Goal: Task Accomplishment & Management: Complete application form

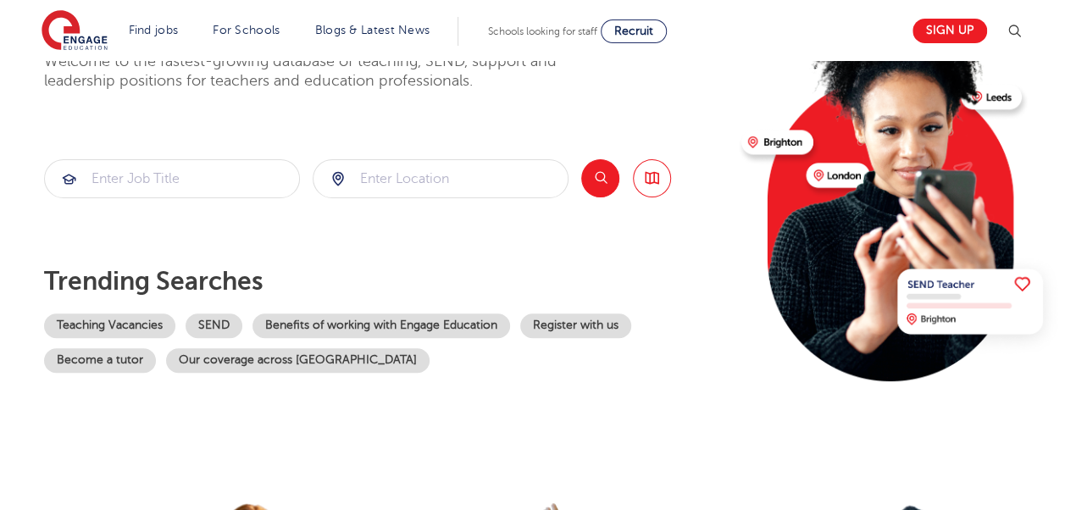
scroll to position [169, 0]
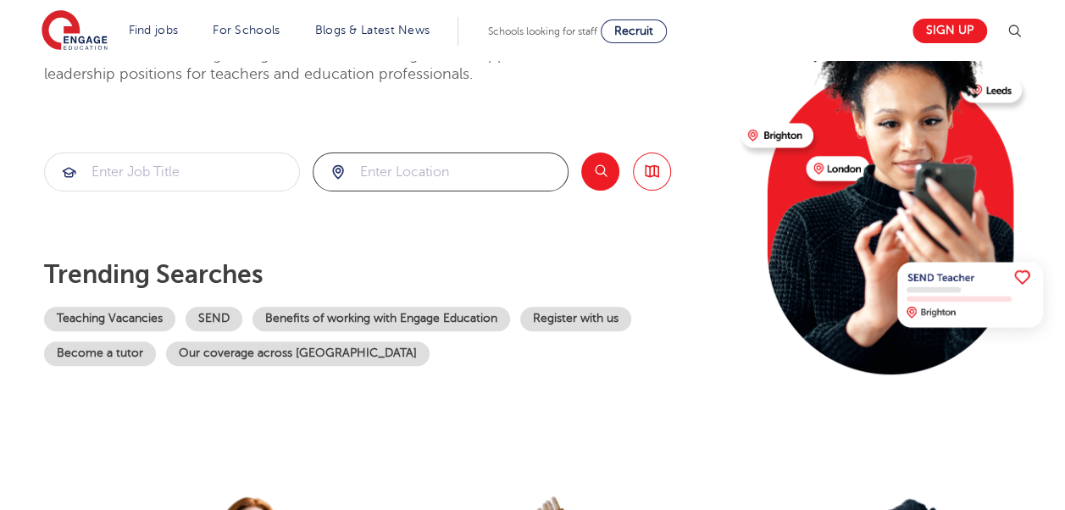
click at [463, 172] on input "search" at bounding box center [440, 171] width 254 height 37
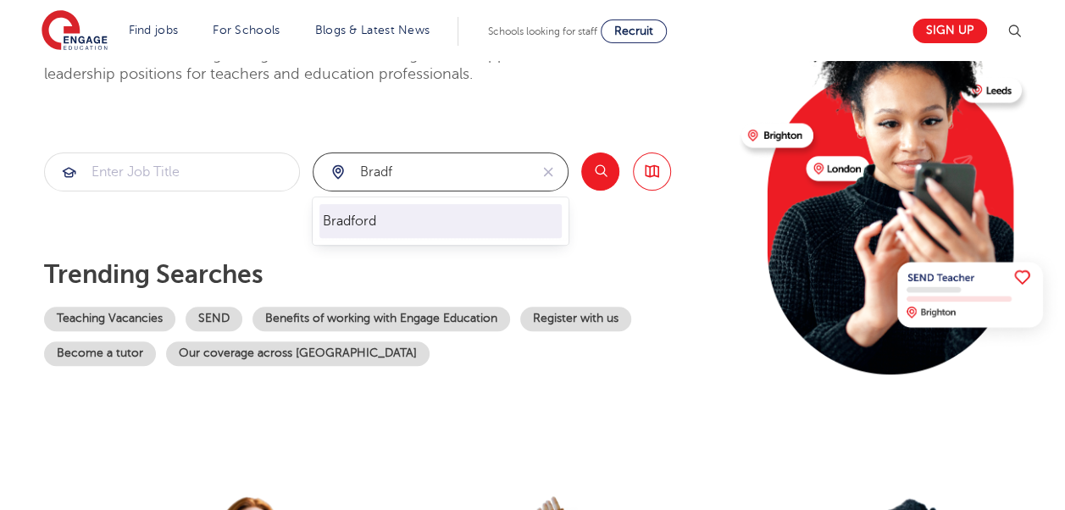
click at [405, 213] on li "Bradford" at bounding box center [440, 221] width 242 height 34
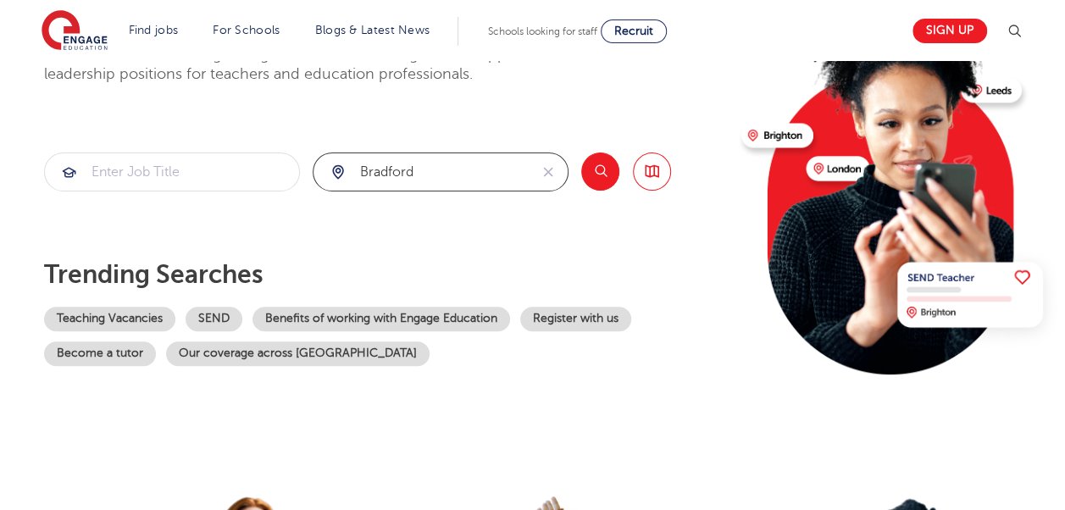
type input "Bradford"
click at [208, 172] on input "search" at bounding box center [172, 171] width 254 height 37
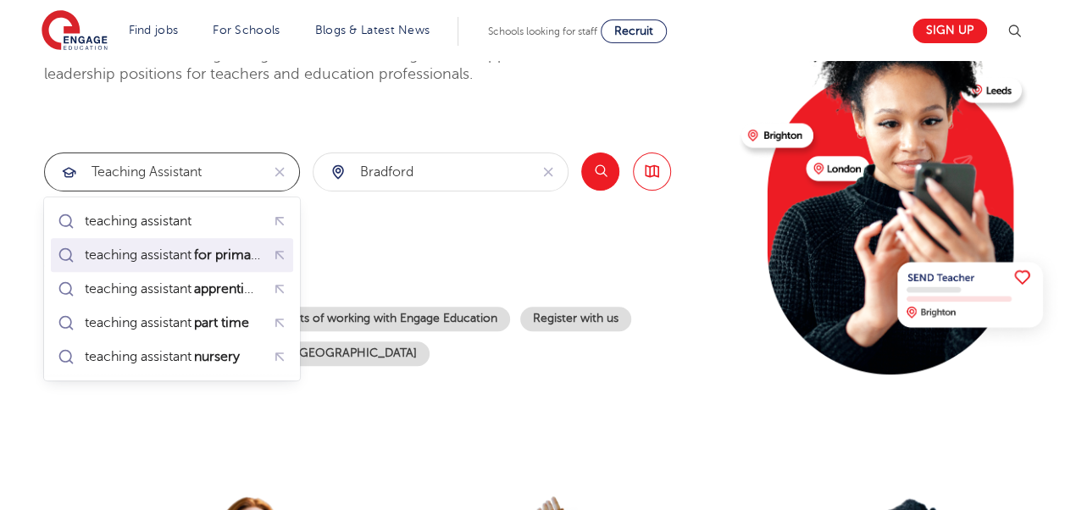
click at [216, 249] on mark "for primary" at bounding box center [228, 255] width 74 height 20
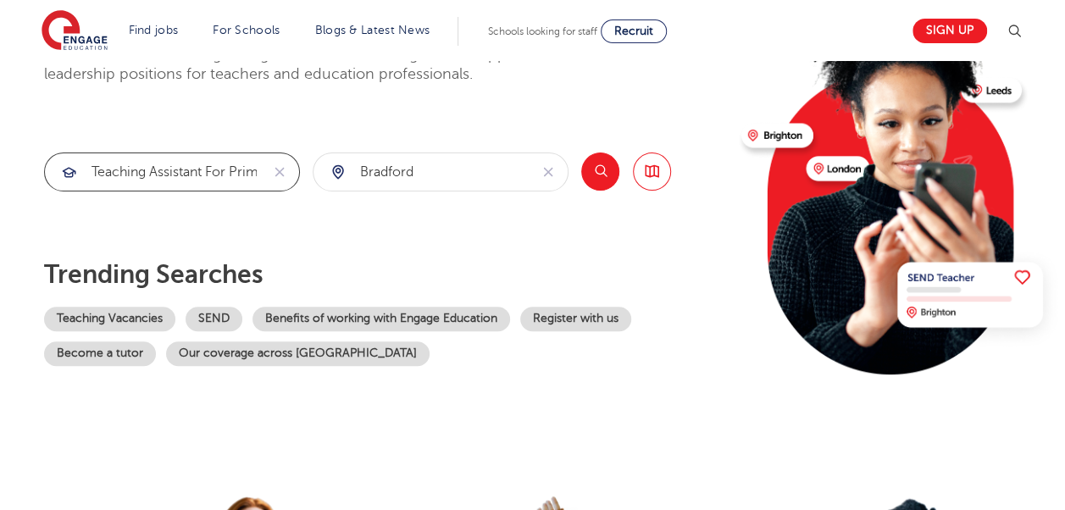
type input "teaching assistant for primary"
click at [610, 171] on button "Search" at bounding box center [600, 171] width 38 height 38
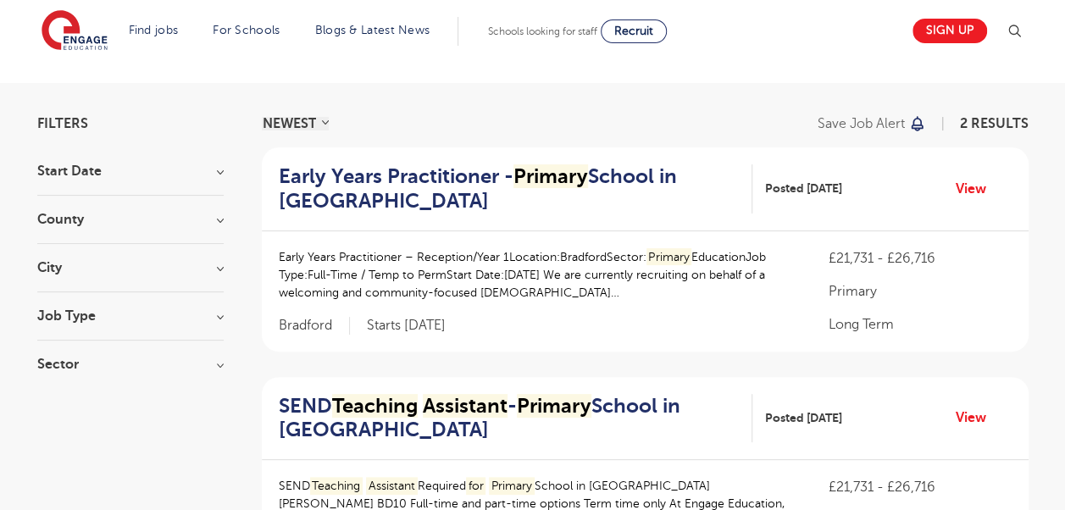
scroll to position [169, 0]
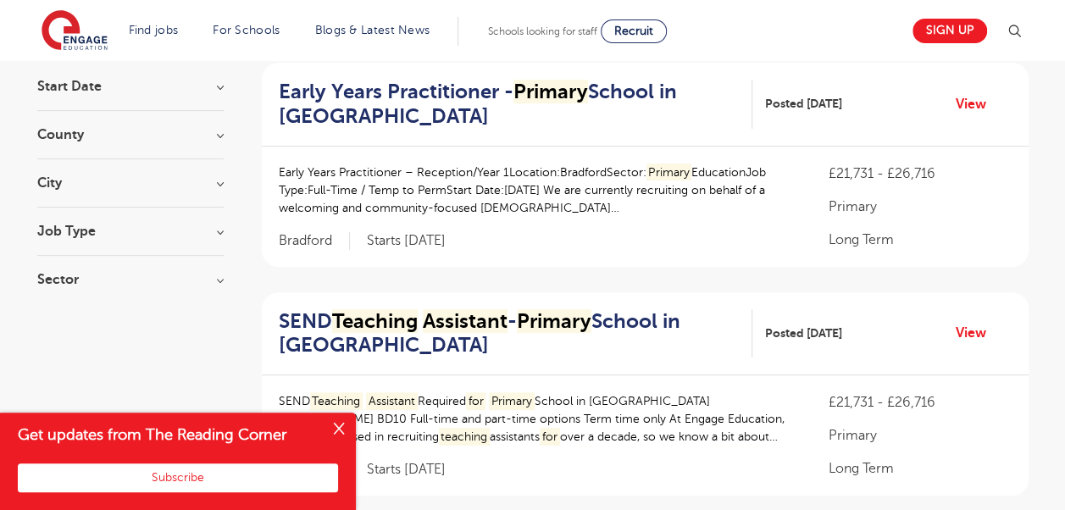
click at [351, 432] on button "Close" at bounding box center [339, 430] width 34 height 34
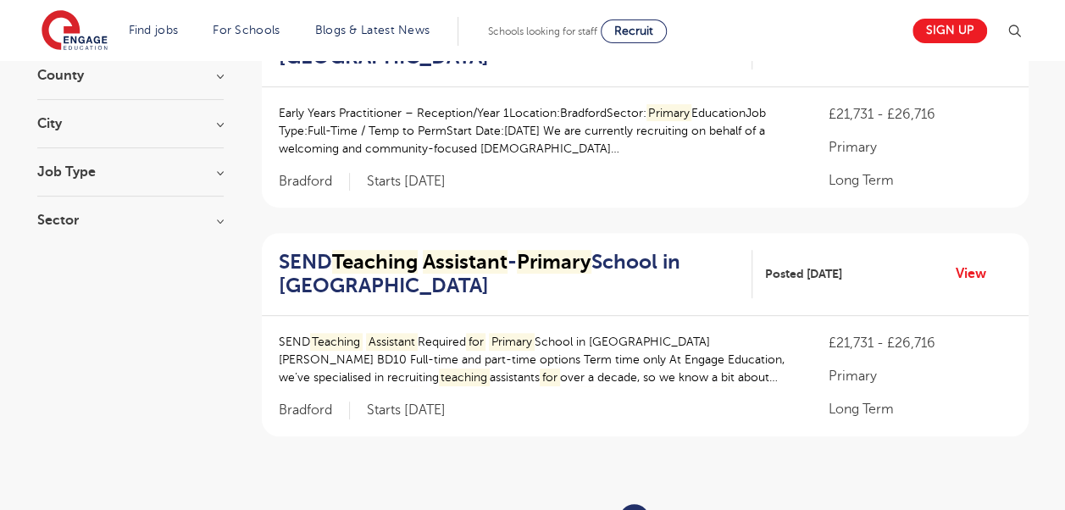
scroll to position [254, 0]
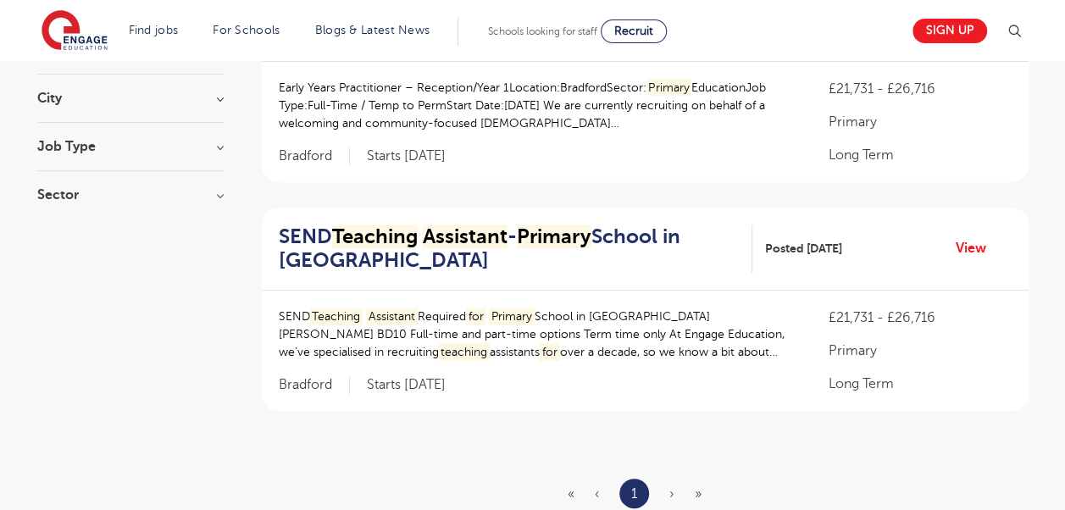
drag, startPoint x: 340, startPoint y: 220, endPoint x: 578, endPoint y: 258, distance: 241.0
click at [340, 220] on div "SEND Teaching Assistant - Primary School in Bradford Posted 10/07/25 View" at bounding box center [645, 250] width 767 height 84
click at [964, 249] on link "View" at bounding box center [977, 248] width 43 height 22
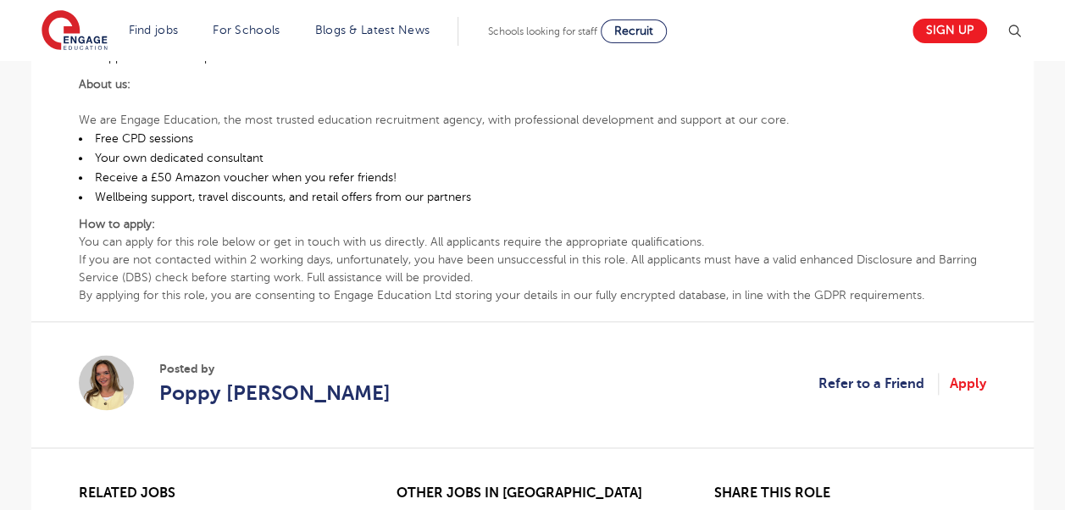
scroll to position [1017, 0]
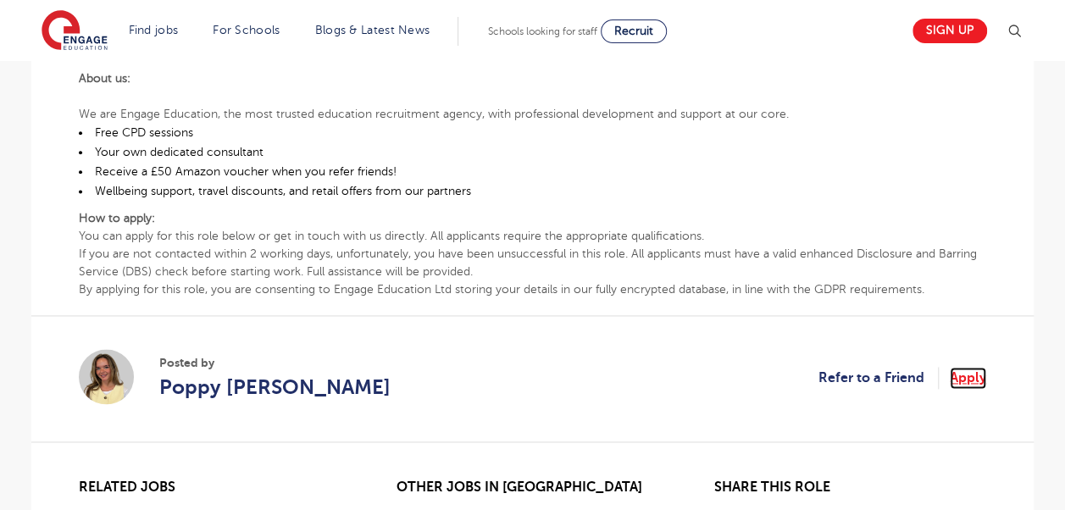
click at [967, 367] on link "Apply" at bounding box center [968, 378] width 36 height 22
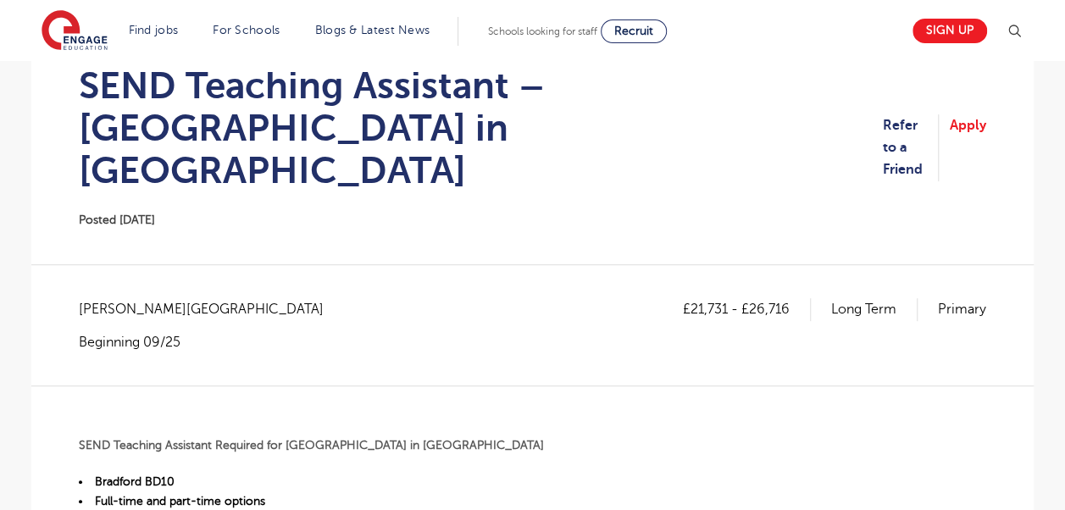
scroll to position [85, 0]
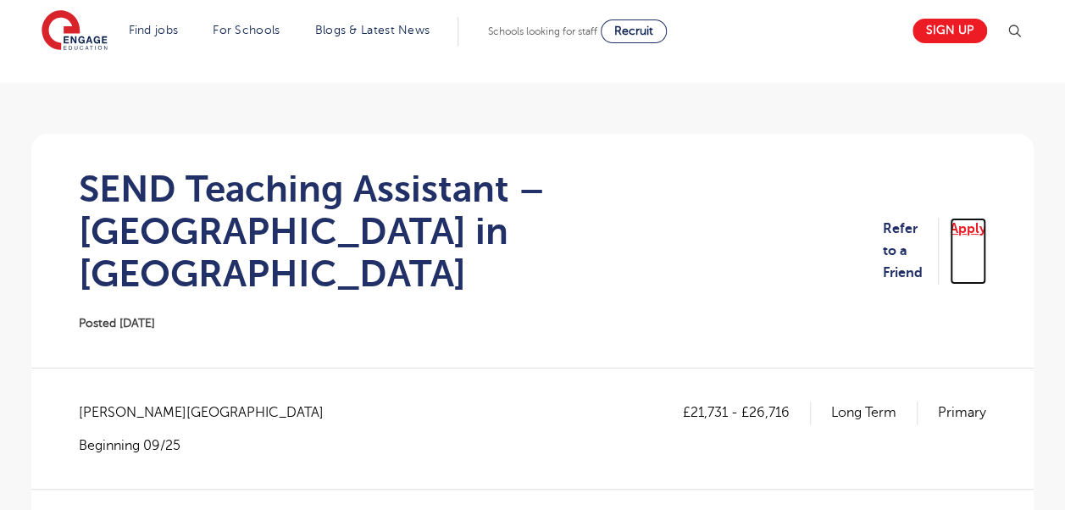
click at [965, 218] on link "Apply" at bounding box center [968, 251] width 36 height 67
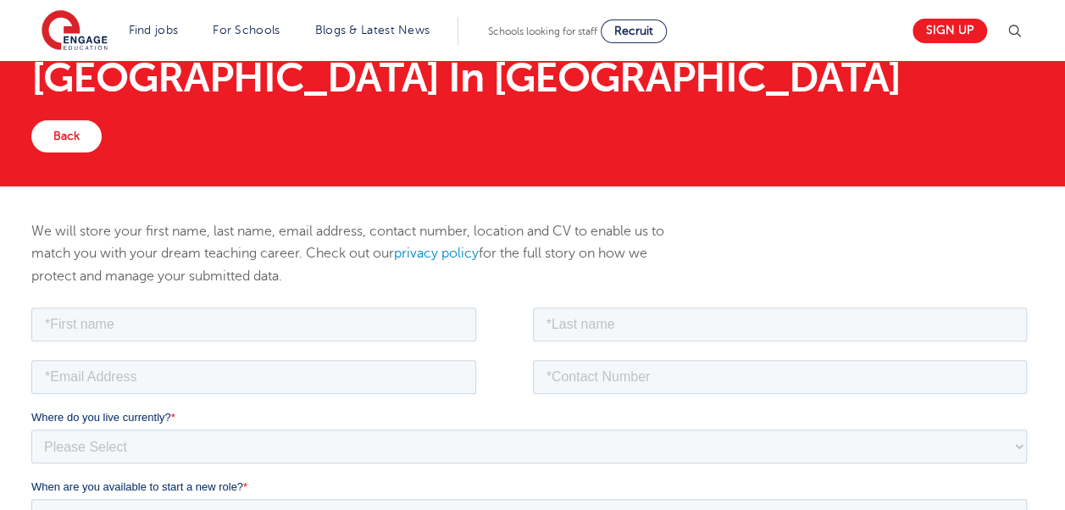
scroll to position [254, 0]
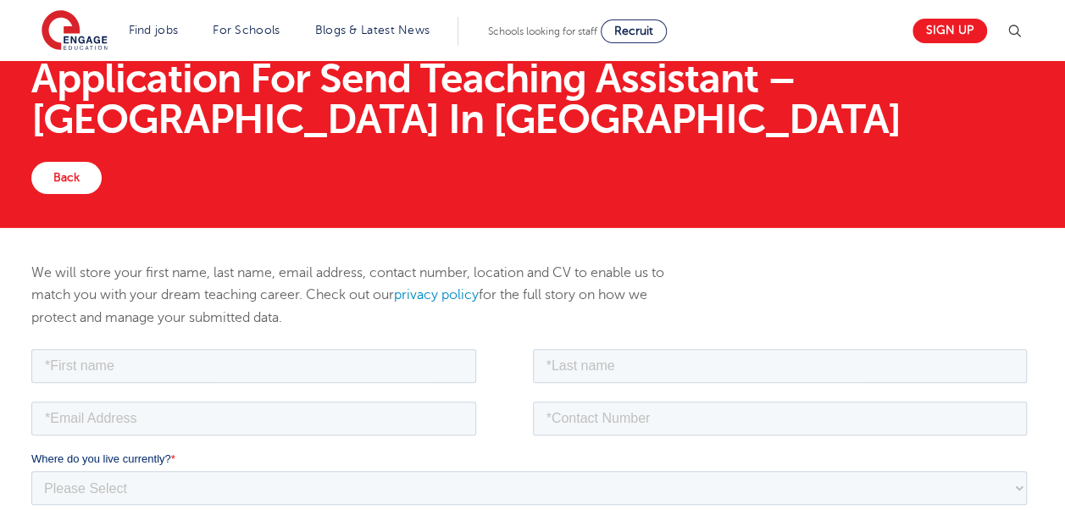
scroll to position [85, 0]
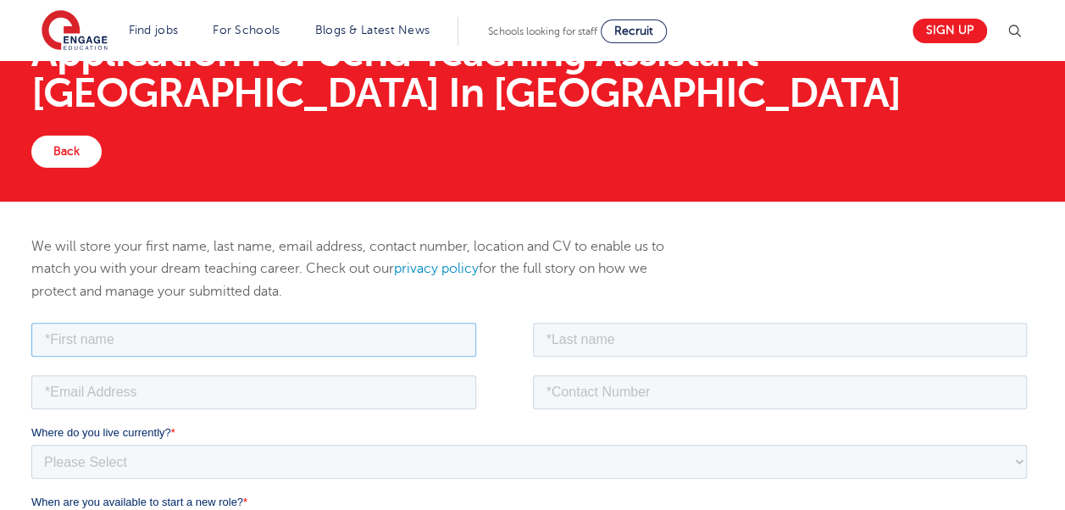
click at [138, 341] on input "text" at bounding box center [253, 339] width 445 height 34
type input "AASIYA"
paste input "BIBI"
type input "BIBI"
type input "fnoor5513@gmail.com"
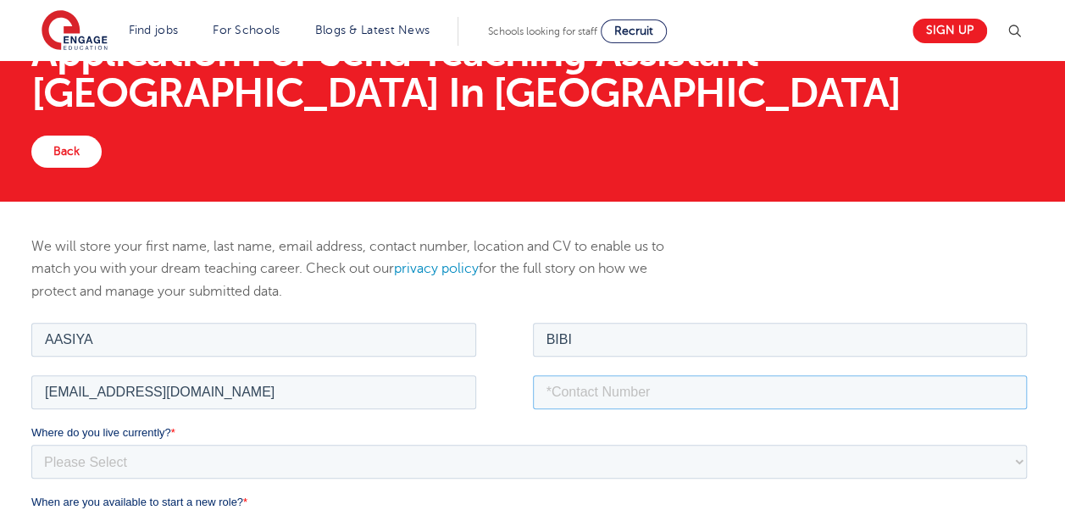
type input "+447762840289"
type input "BIBI"
drag, startPoint x: 220, startPoint y: 396, endPoint x: 60, endPoint y: 693, distance: 337.7
click html "Job Position Job Sector Job ID Job Number Job Owner AASIYA BIBI fnoor5513@gmail…"
paste input "aasiyakhan9@hotmail.co.uk"
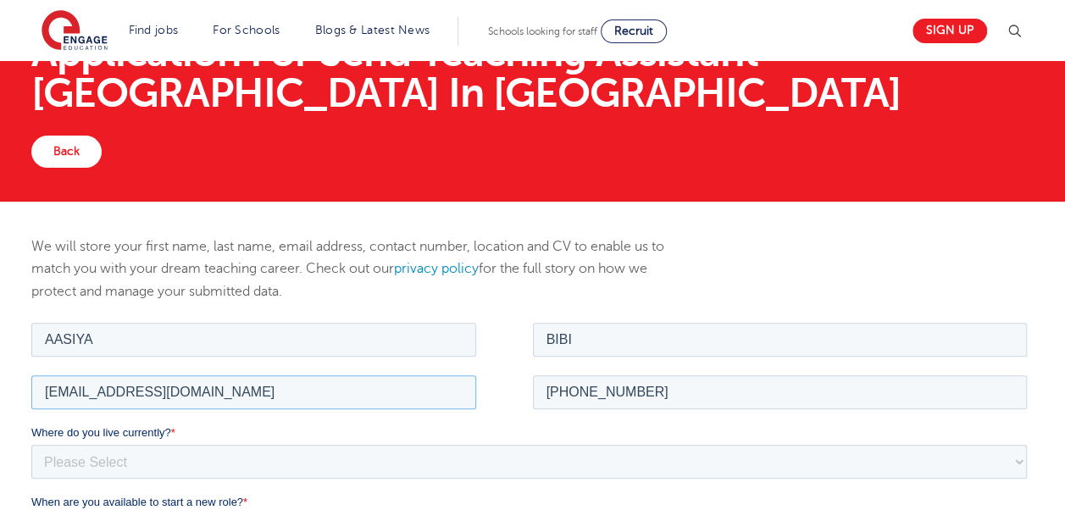
click at [163, 393] on input "aasiyakhan9@hotmail.co.uk" at bounding box center [253, 391] width 445 height 34
drag, startPoint x: 64, startPoint y: 390, endPoint x: 106, endPoint y: 438, distance: 63.7
click at [64, 391] on input "aasiyakhan9@hotmail.co.uk" at bounding box center [253, 391] width 445 height 34
type input "aasiyakhan9@hotmail.co.uk"
drag, startPoint x: 693, startPoint y: 391, endPoint x: 530, endPoint y: 394, distance: 162.7
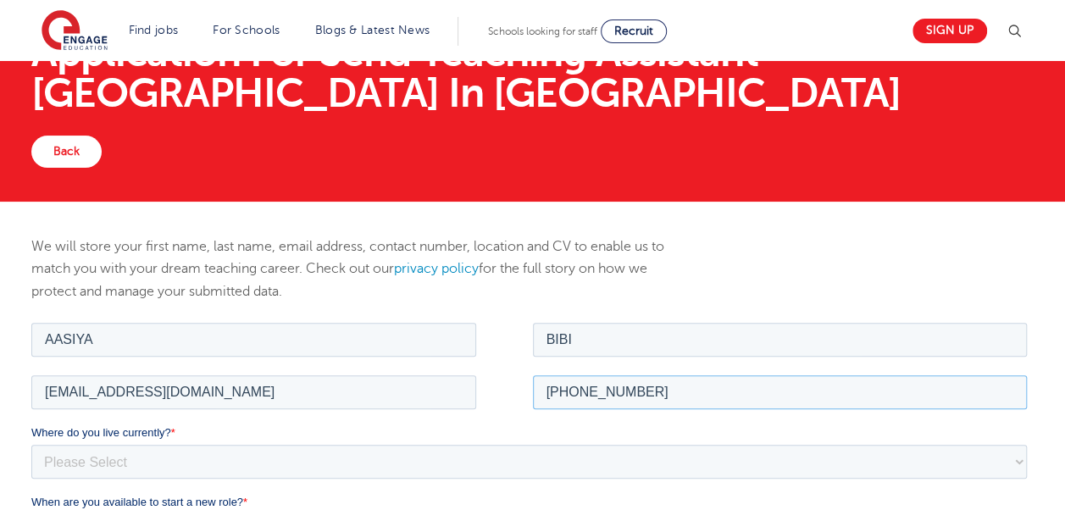
click at [530, 394] on fieldset "aasiyakhan9@hotmail.co.uk +447762840289" at bounding box center [532, 397] width 1002 height 53
paste input "07583488846"
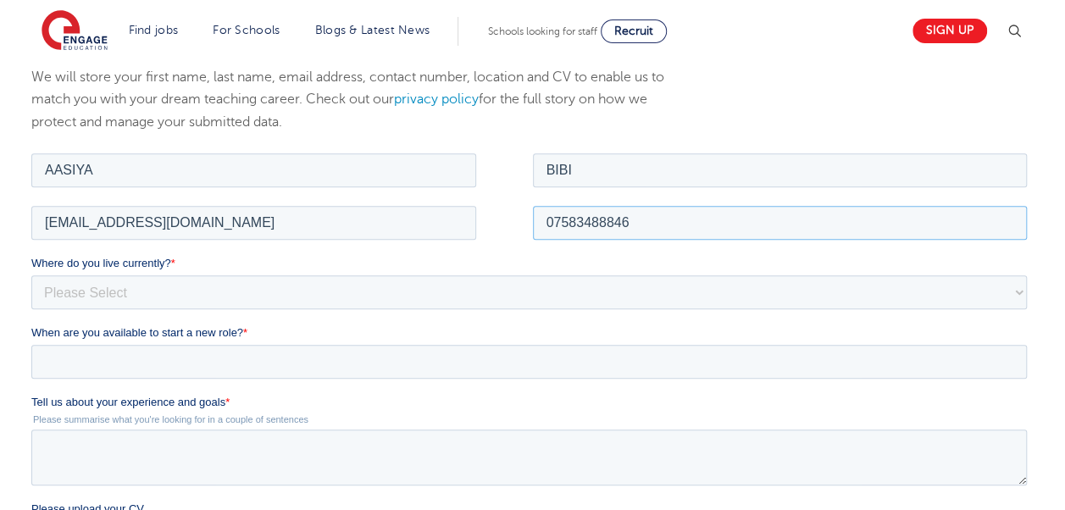
type input "07583488846"
click at [127, 300] on select "Please Select UK Canada Ireland Australia New Zealand Europe USA South Africa J…" at bounding box center [528, 291] width 995 height 34
click at [0, 347] on div "We will store your first name, last name, email address, contact number, locati…" at bounding box center [532, 422] width 1065 height 780
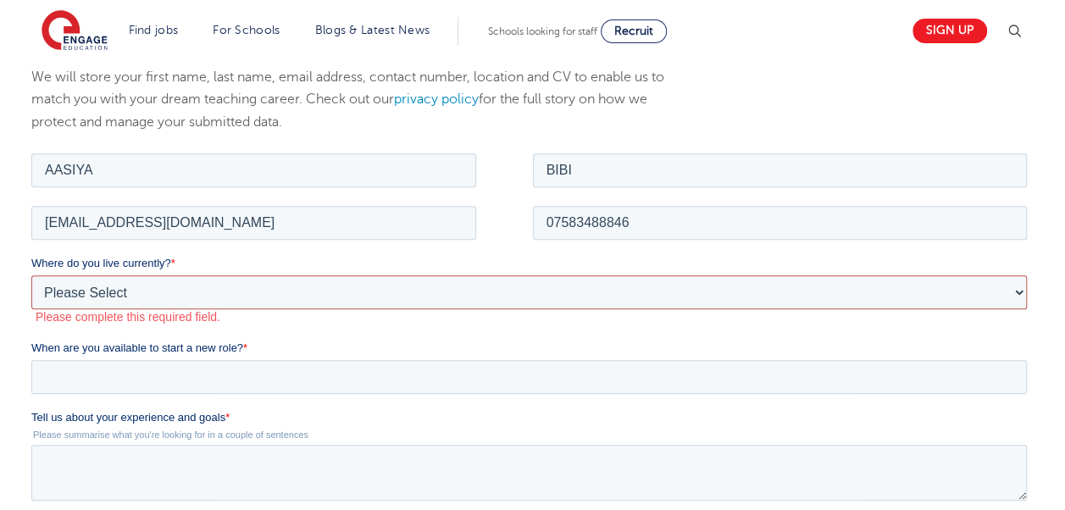
click at [103, 296] on select "Please Select UK Canada Ireland Australia New Zealand Europe USA South Africa J…" at bounding box center [528, 291] width 995 height 34
select select "UK"
click at [31, 274] on select "Please Select UK Canada Ireland Australia New Zealand Europe USA South Africa J…" at bounding box center [528, 291] width 995 height 34
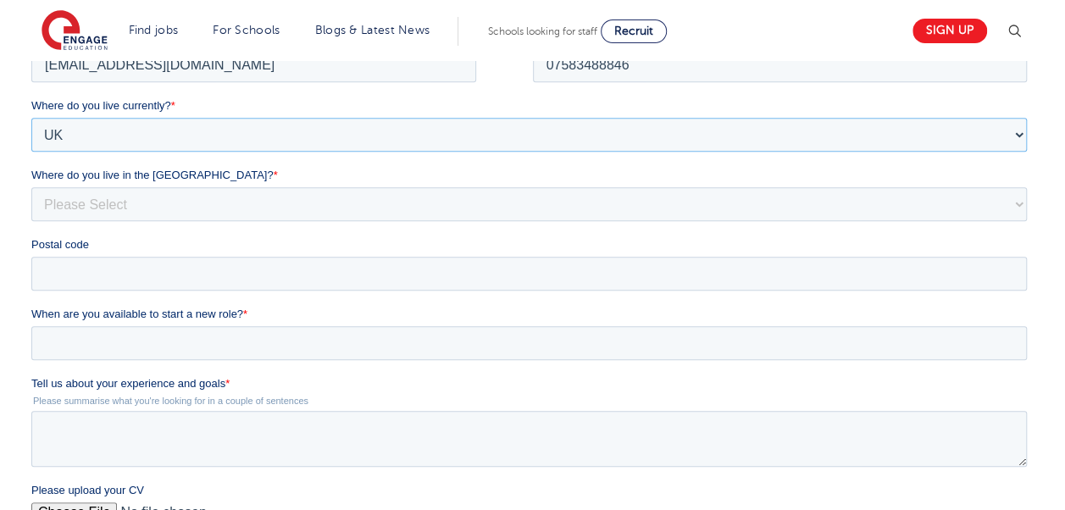
scroll to position [424, 0]
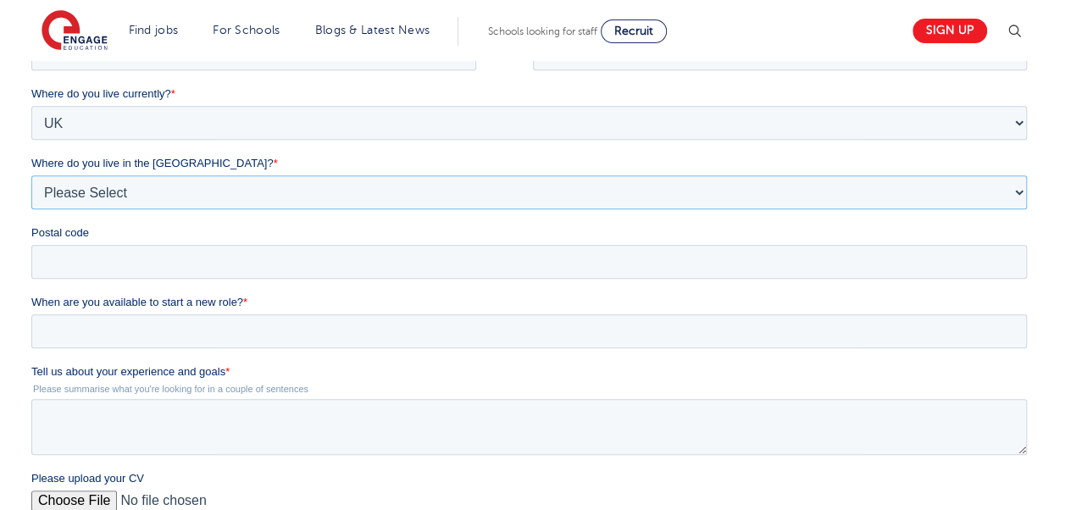
click at [85, 188] on select "Please Select Overseas Barnsley Bedfordshire Berkshire Bournemouth Bracknell Fo…" at bounding box center [528, 192] width 995 height 34
select select "Bradford"
click at [31, 195] on select "Please Select Overseas Barnsley Bedfordshire Berkshire Bournemouth Bracknell Fo…" at bounding box center [528, 192] width 995 height 34
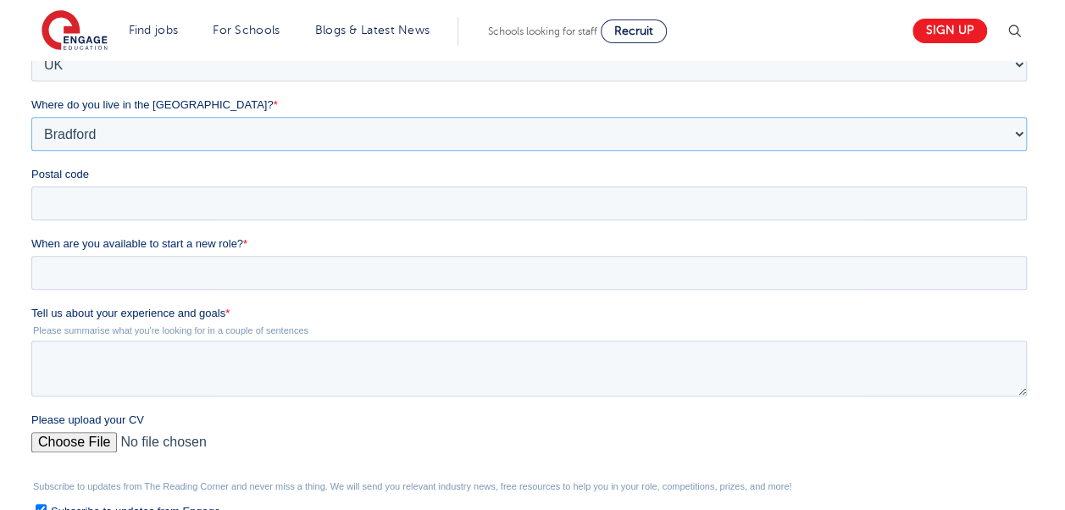
scroll to position [508, 0]
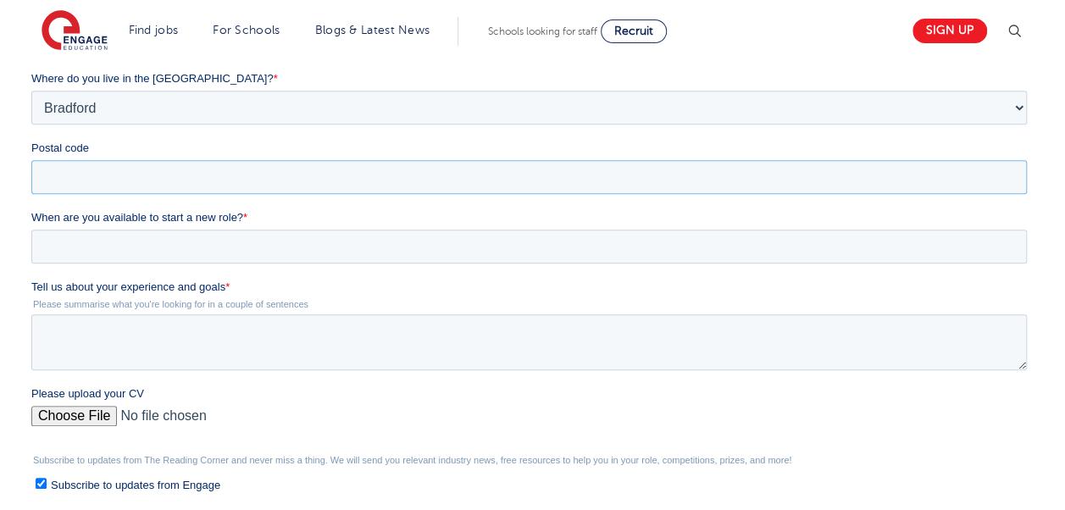
click at [98, 180] on input "Postal code" at bounding box center [528, 177] width 995 height 34
paste input "BD7 2PD"
click at [41, 176] on input "BD7 2PD" at bounding box center [528, 177] width 995 height 34
type input "BD7 2PD"
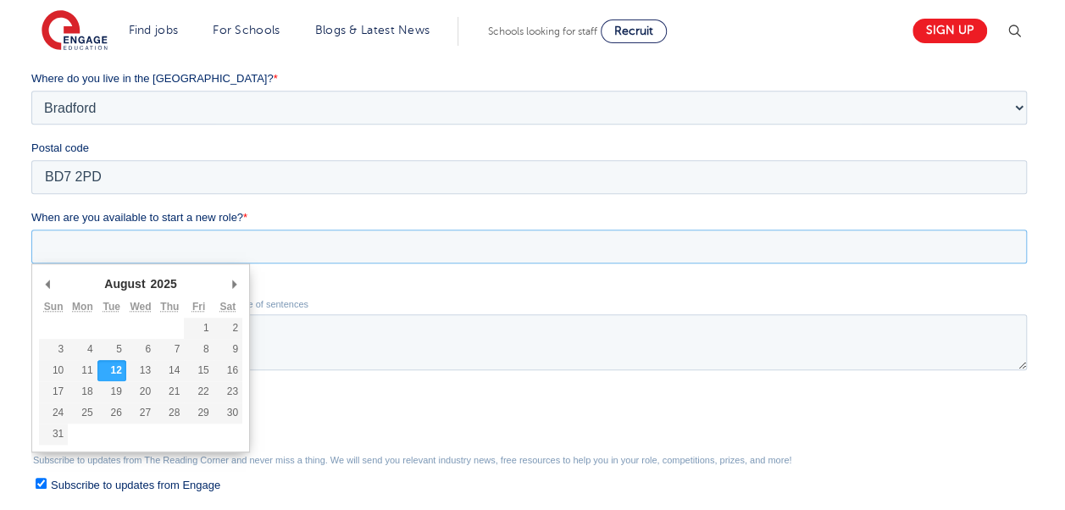
click at [113, 247] on input "When are you available to start a new role? *" at bounding box center [528, 247] width 995 height 34
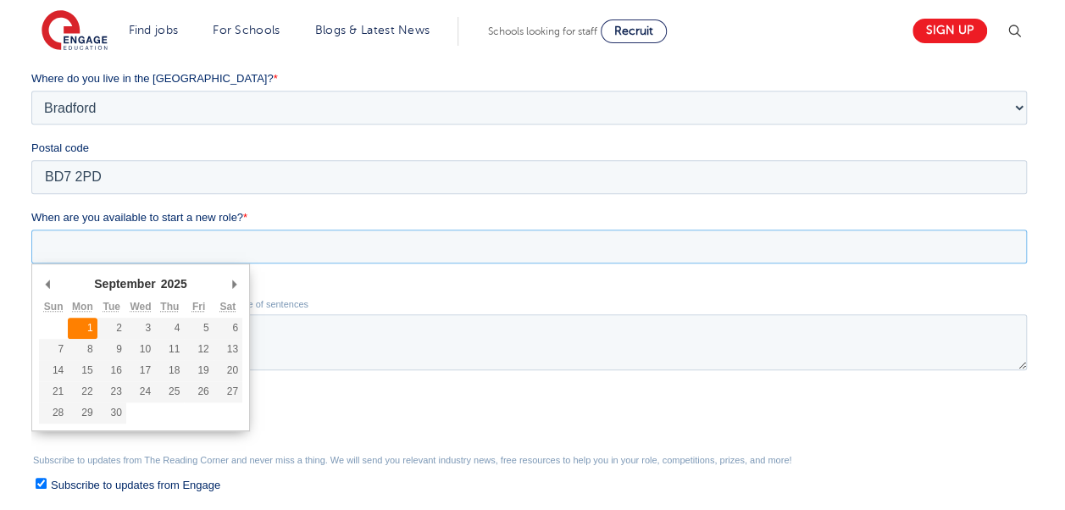
type div "2025-09-01"
type input "2025/09/01"
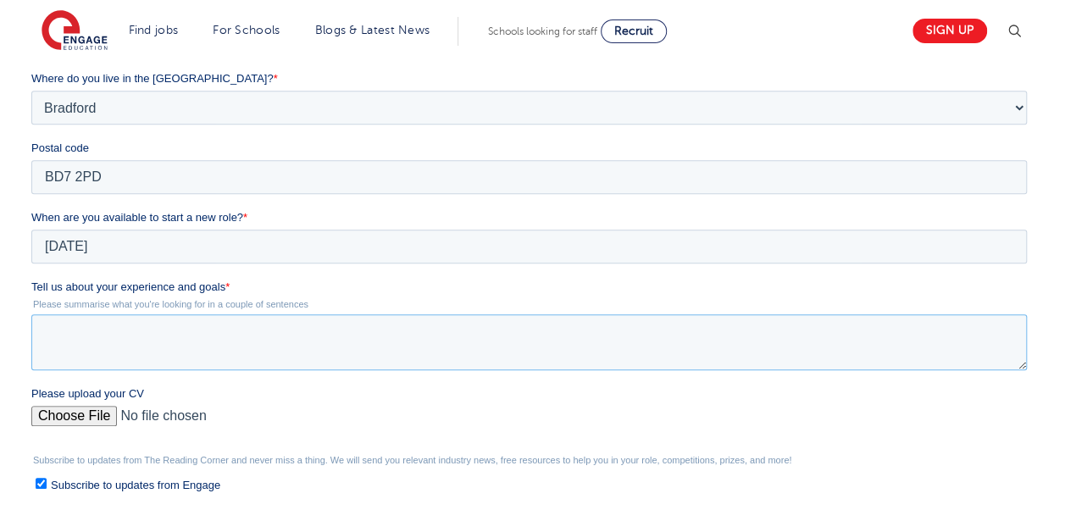
click at [100, 341] on textarea "Tell us about your experience and goals *" at bounding box center [528, 342] width 995 height 56
click at [197, 334] on textarea "Tell us about your experience and goals *" at bounding box center [528, 342] width 995 height 56
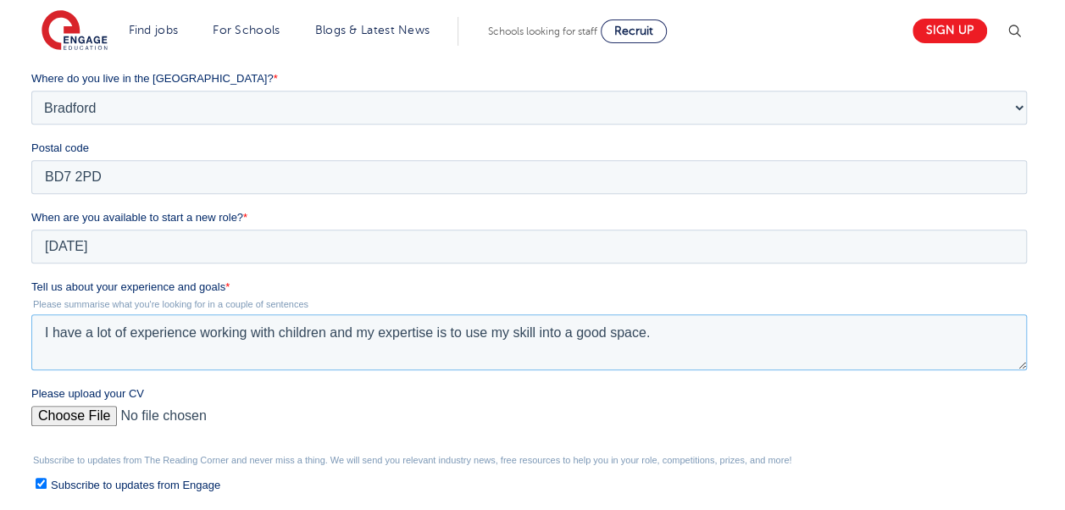
drag, startPoint x: 650, startPoint y: 336, endPoint x: 50, endPoint y: 301, distance: 600.9
click at [50, 301] on div "Tell us about your experience and goals * Please summarise what you're looking …" at bounding box center [532, 324] width 1002 height 91
type textarea "I have a lot of experience working with children and my expertise is to use my …"
click at [236, 285] on label "Tell us about your experience and goals *" at bounding box center [532, 287] width 1002 height 17
click at [236, 314] on textarea "I have a lot of experience working with children and my expertise is to use my …" at bounding box center [528, 342] width 995 height 56
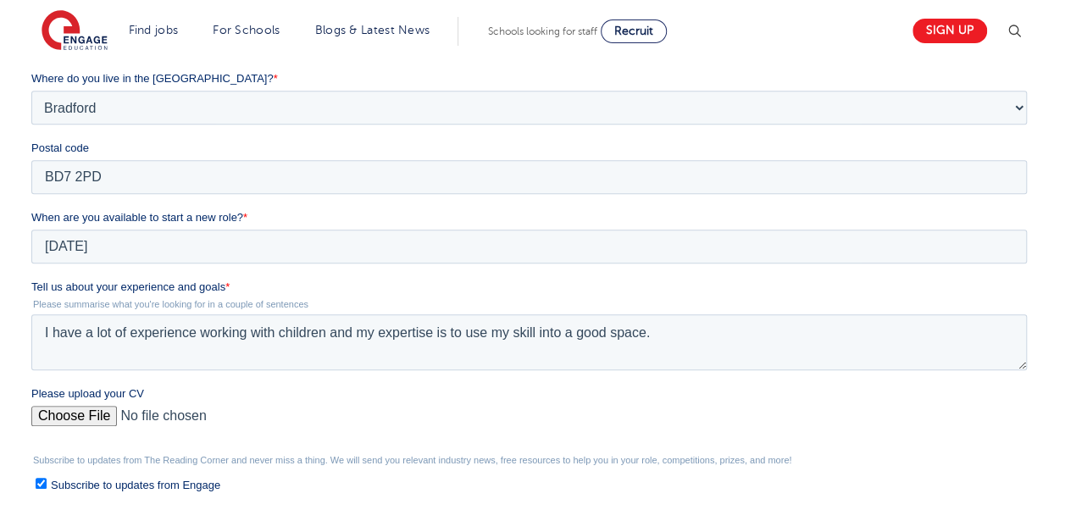
click at [222, 288] on span "Tell us about your experience and goals" at bounding box center [128, 286] width 194 height 13
click at [222, 314] on textarea "I have a lot of experience working with children and my expertise is to use my …" at bounding box center [528, 342] width 995 height 56
drag, startPoint x: 227, startPoint y: 287, endPoint x: 18, endPoint y: 280, distance: 209.4
click html "Job Position Job Sector Job ID Job Number Job Owner AASIYA BIBI aasiyakhan9@hot…"
drag, startPoint x: 18, startPoint y: 280, endPoint x: 83, endPoint y: 285, distance: 65.4
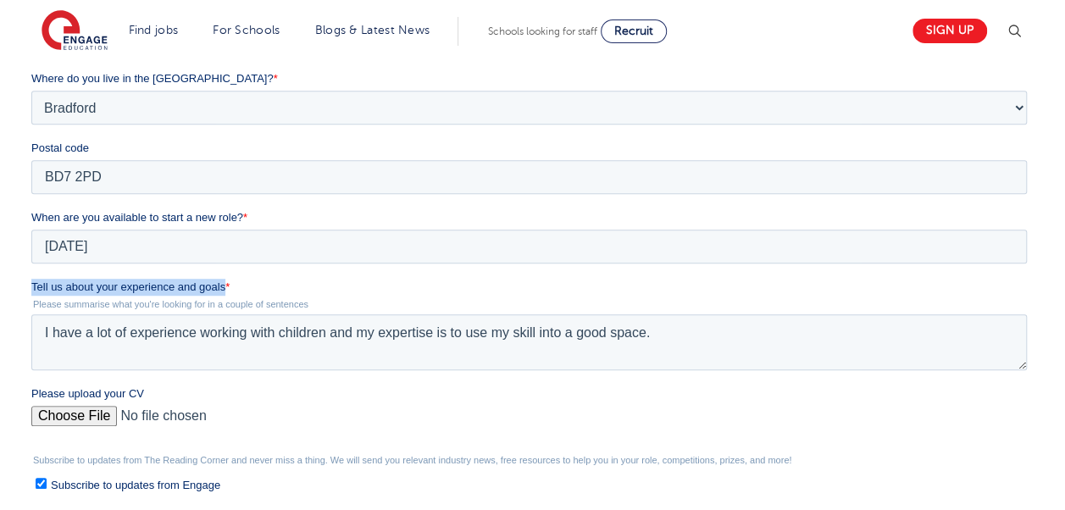
copy span "Tell us about your experience and goals"
drag, startPoint x: 521, startPoint y: 334, endPoint x: 42, endPoint y: 204, distance: 496.7
click html "Job Position Job Sector Job ID Job Number Job Owner AASIYA BIBI aasiyakhan9@hot…"
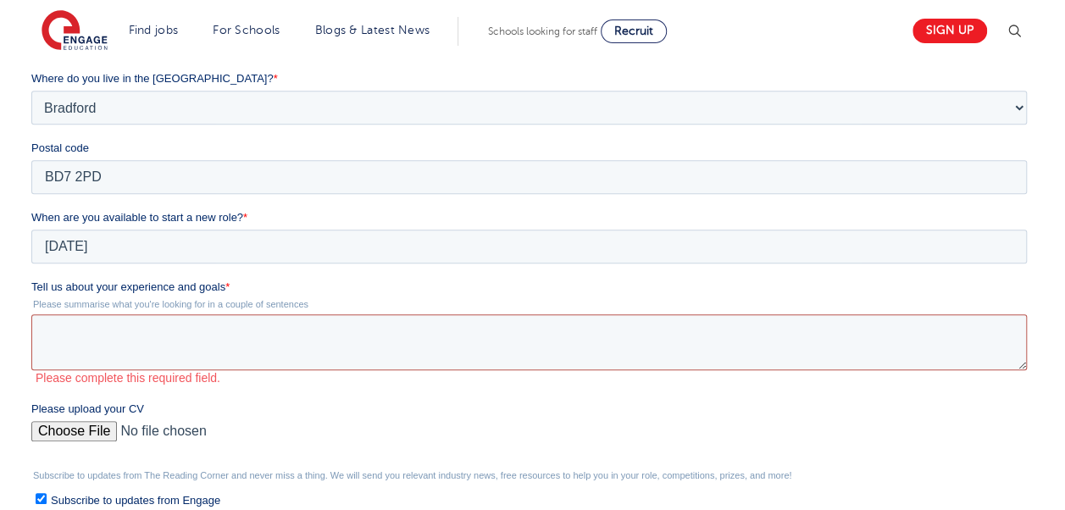
paste textarea "During my time working in a school environment, I’ve had the opportunity to sup…"
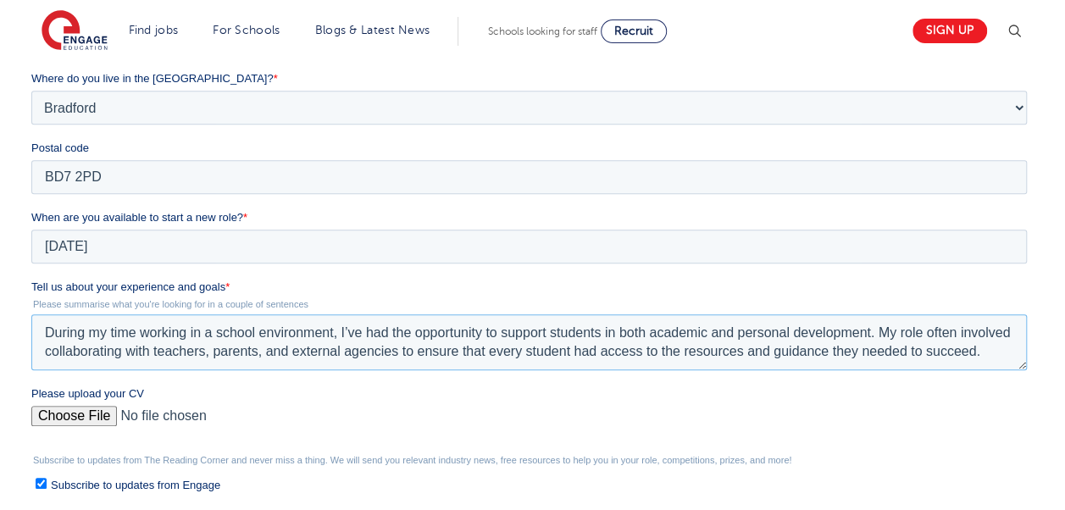
paste textarea "I worked closely with students to identify barriers to learning and helped them…"
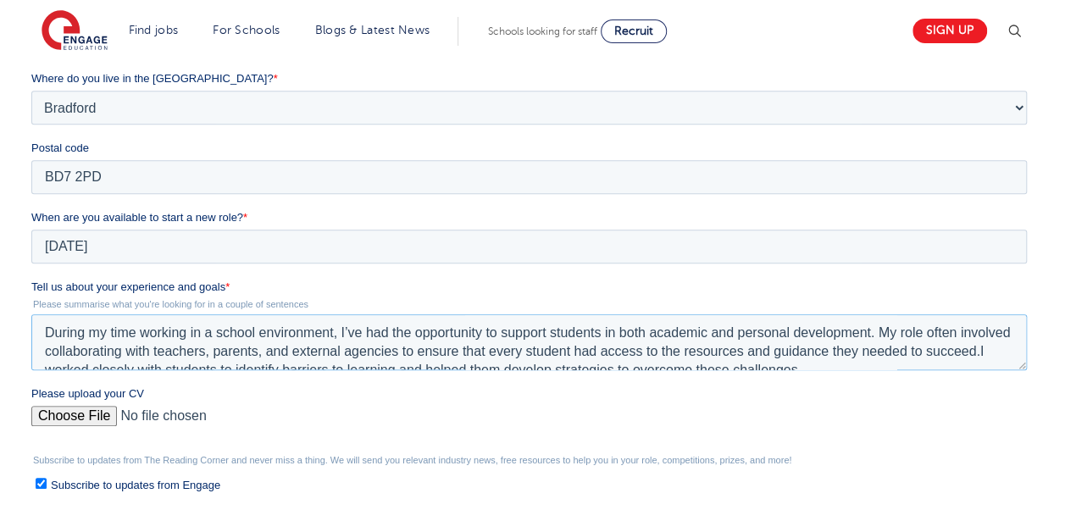
scroll to position [8, 0]
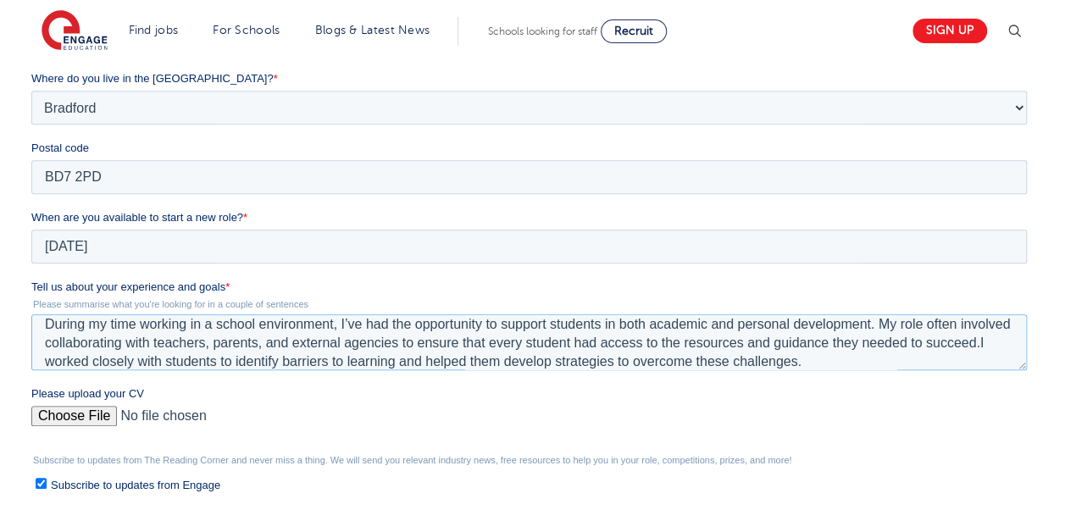
click at [72, 364] on textarea "During my time working in a school environment, I’ve had the opportunity to sup…" at bounding box center [528, 342] width 995 height 56
click at [96, 362] on textarea "During my time working in a school environment, I’ve had the opportunity to sup…" at bounding box center [528, 342] width 995 height 56
paste textarea "My goals in a school setting are centered around: Empowering Students: Helping …"
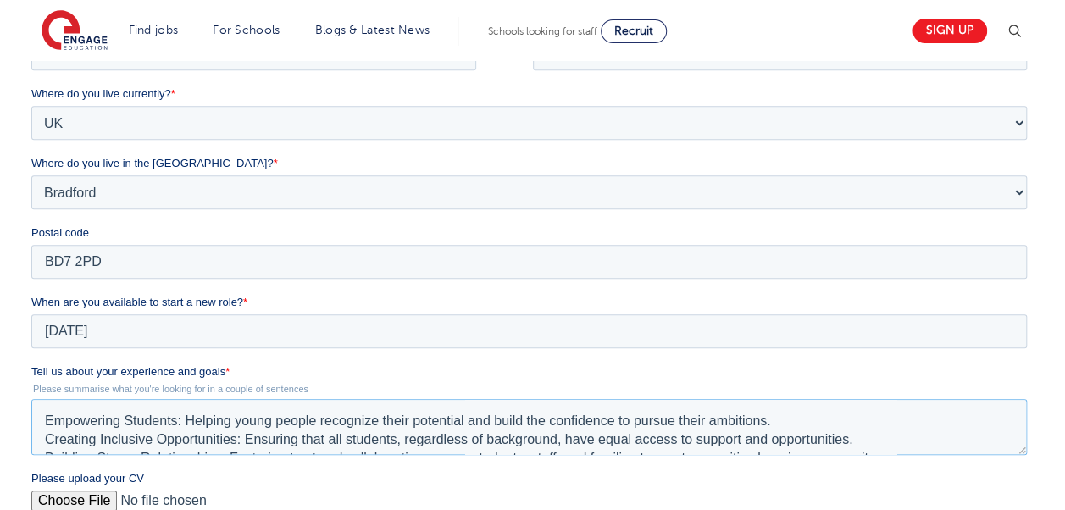
scroll to position [102, 0]
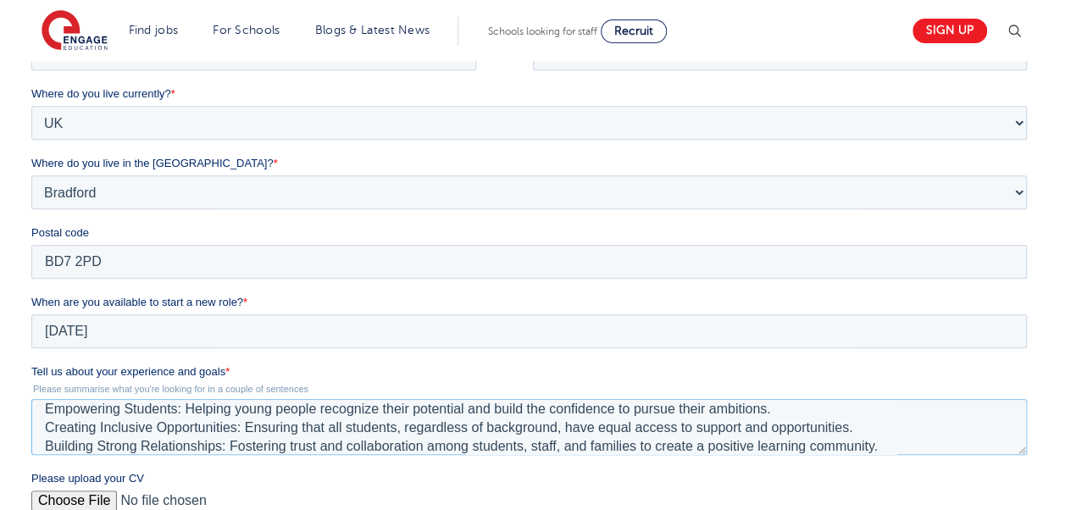
drag, startPoint x: 373, startPoint y: 410, endPoint x: 420, endPoint y: 446, distance: 59.3
click at [377, 414] on textarea "During my time working in a school environment, I’ve had the opportunity to sup…" at bounding box center [528, 427] width 995 height 56
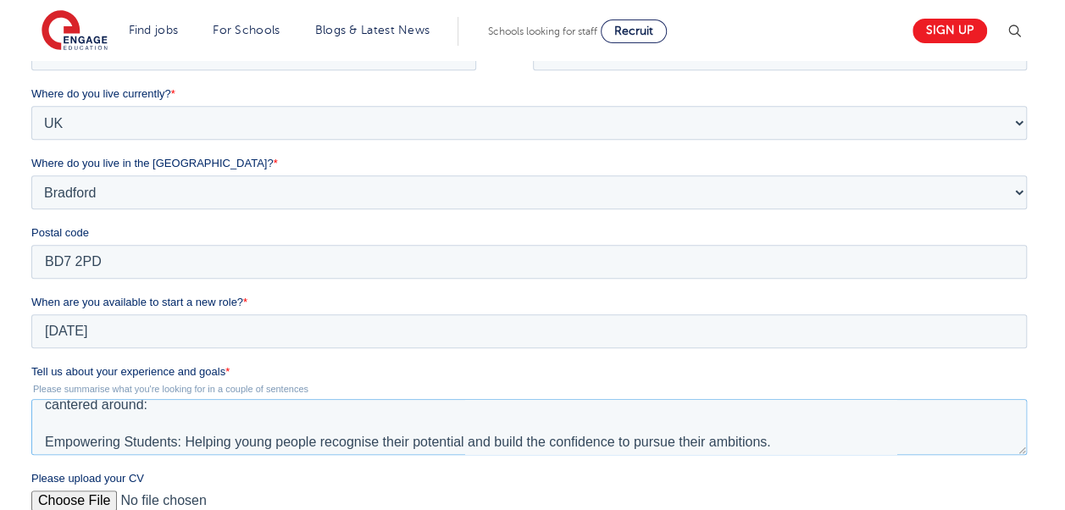
scroll to position [46, 0]
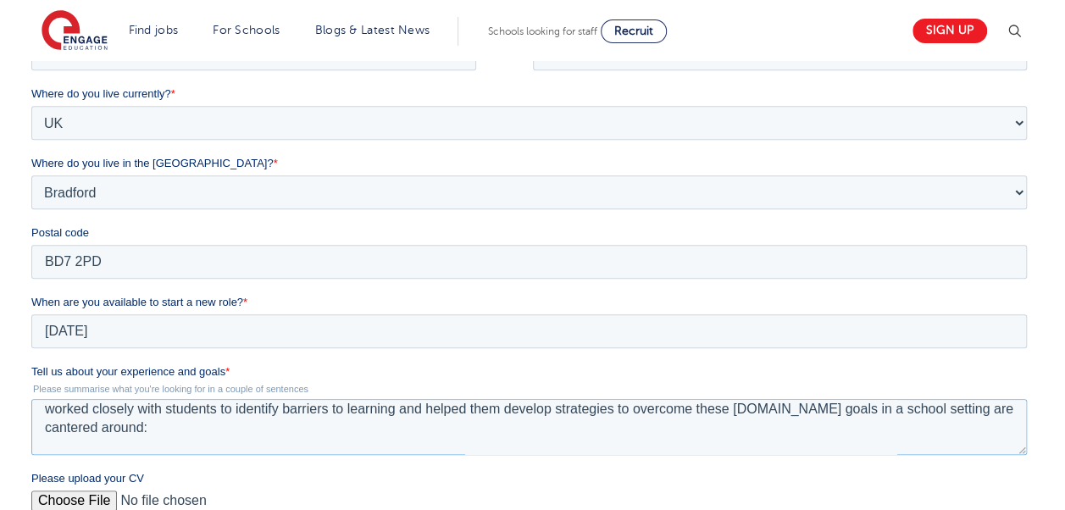
click at [868, 412] on textarea "During my time working in a school environment, I’ve had the opportunity to sup…" at bounding box center [528, 427] width 995 height 56
drag, startPoint x: 927, startPoint y: 409, endPoint x: 933, endPoint y: 421, distance: 13.3
click at [933, 421] on textarea "During my time working in a school environment, I’ve had the opportunity to sup…" at bounding box center [528, 427] width 995 height 56
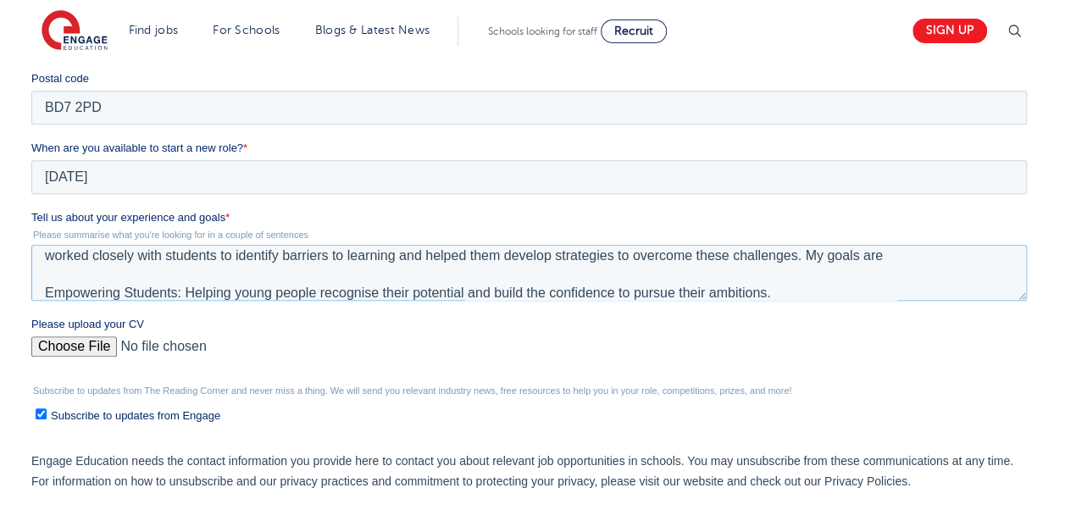
scroll to position [593, 0]
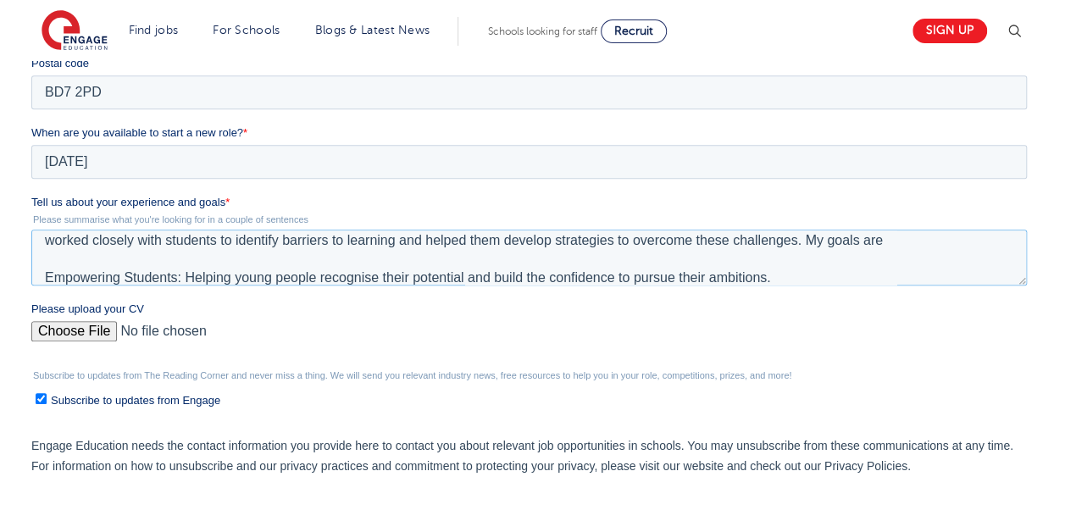
type textarea "During my time working in a school environment, I’ve had the opportunity to sup…"
click at [75, 325] on input "Please upload your CV" at bounding box center [528, 338] width 995 height 34
type input "C:\fakepath\CV Aasiya Bibi (2).docx"
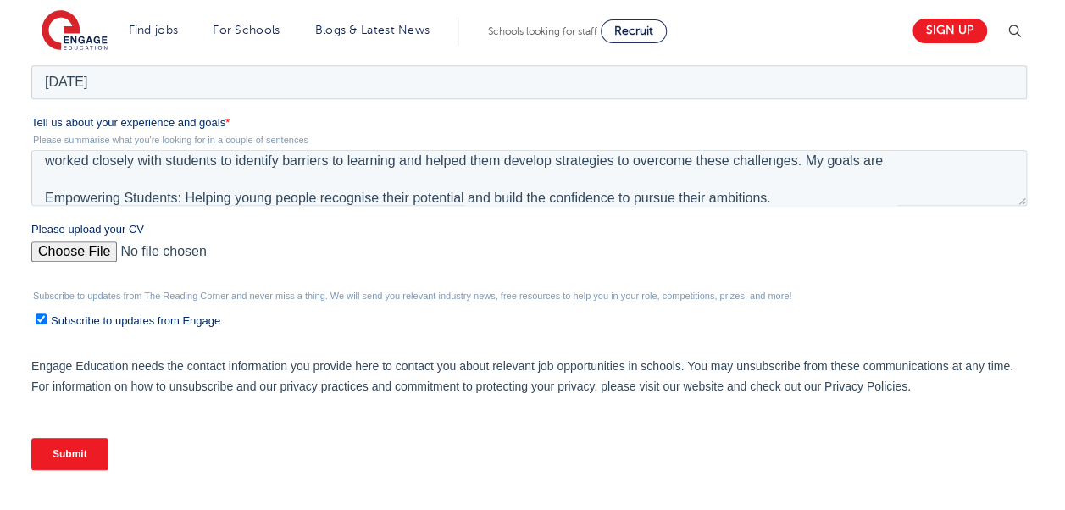
scroll to position [762, 0]
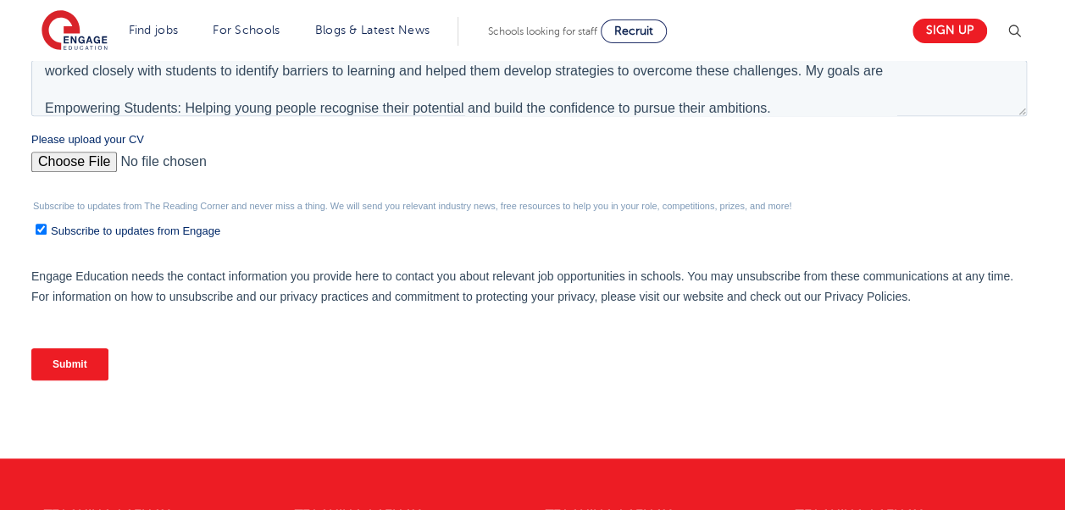
click at [66, 368] on input "Submit" at bounding box center [69, 364] width 77 height 32
